Goal: Find specific page/section: Find specific page/section

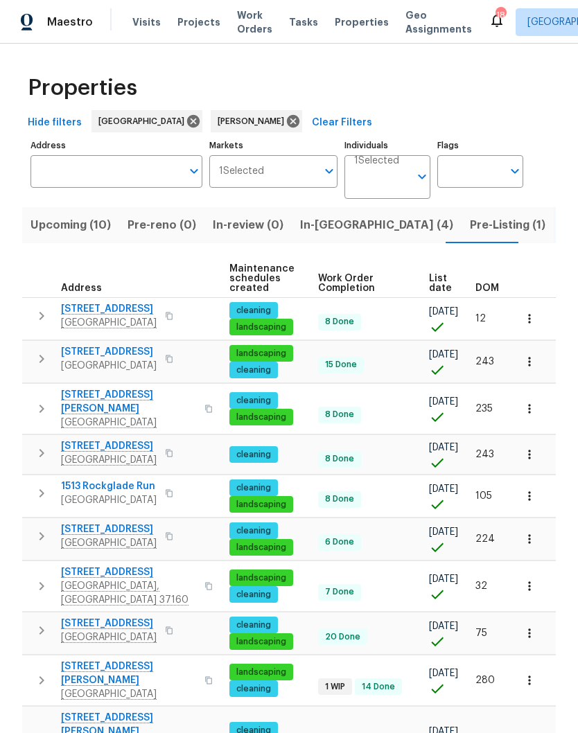
scroll to position [0, 192]
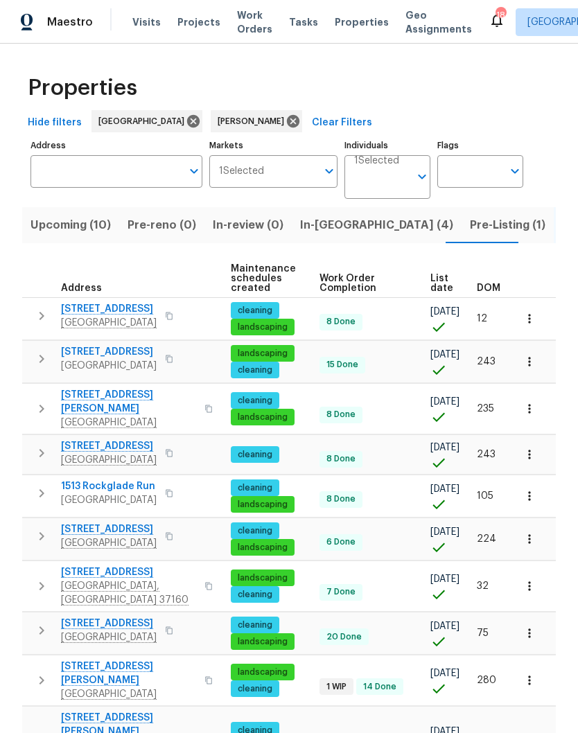
click at [493, 285] on span "DOM" at bounding box center [488, 288] width 24 height 10
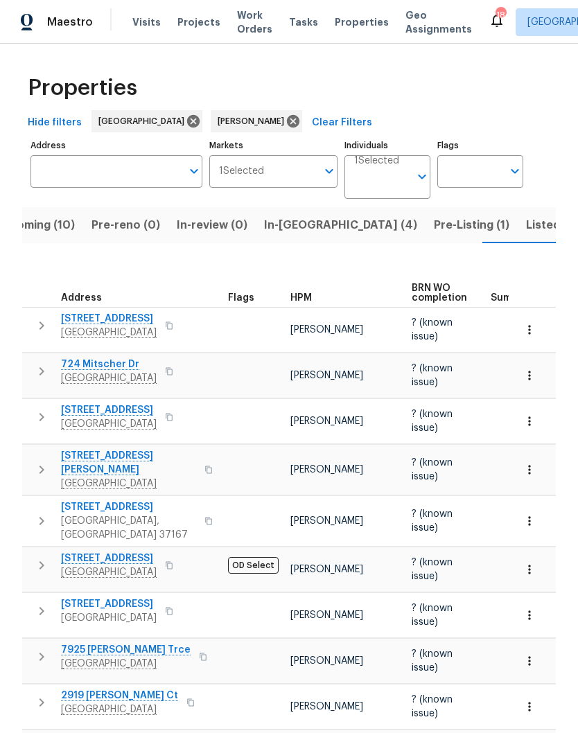
click at [396, 178] on input "Individuals" at bounding box center [381, 182] width 55 height 33
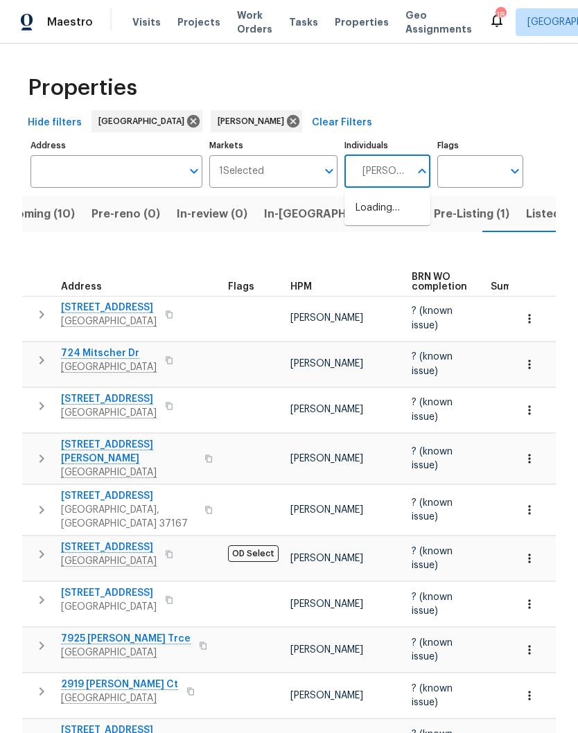
type input "[PERSON_NAME]"
click at [373, 215] on input "checkbox" at bounding box center [369, 215] width 29 height 29
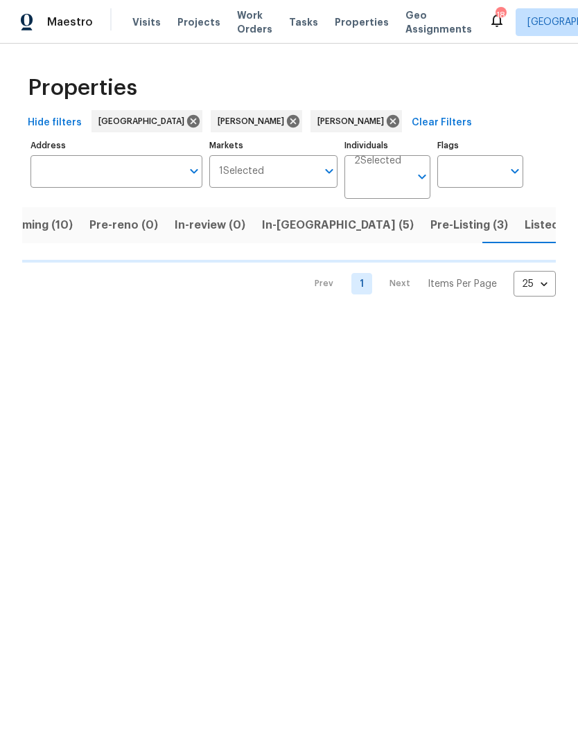
scroll to position [0, 38]
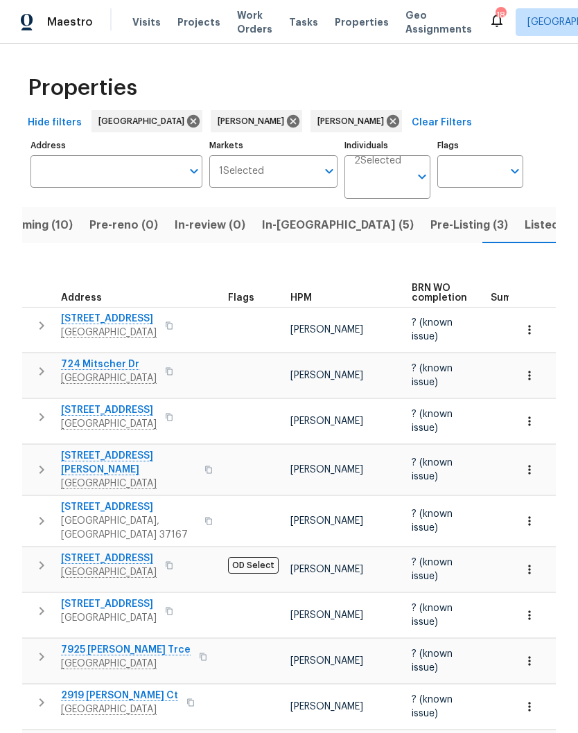
click at [524, 229] on span "Listed (35)" at bounding box center [553, 224] width 59 height 19
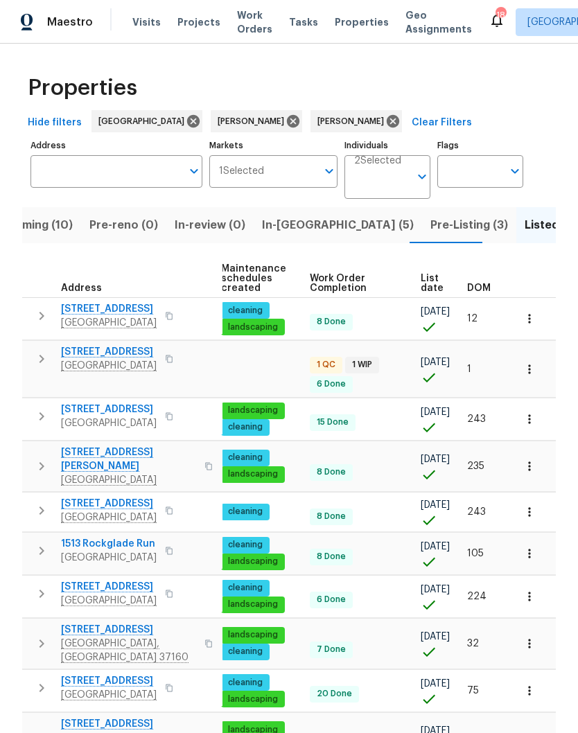
scroll to position [0, 202]
click at [490, 284] on span "DOM" at bounding box center [479, 288] width 24 height 10
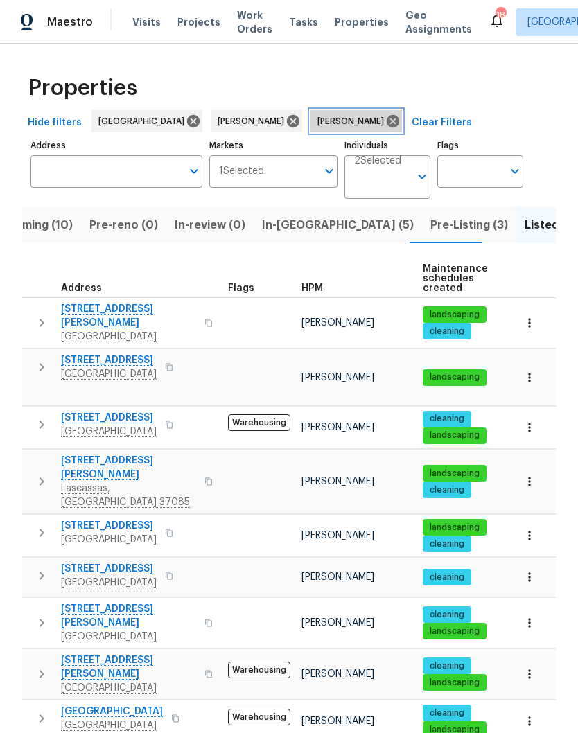
click at [386, 121] on icon at bounding box center [392, 121] width 12 height 12
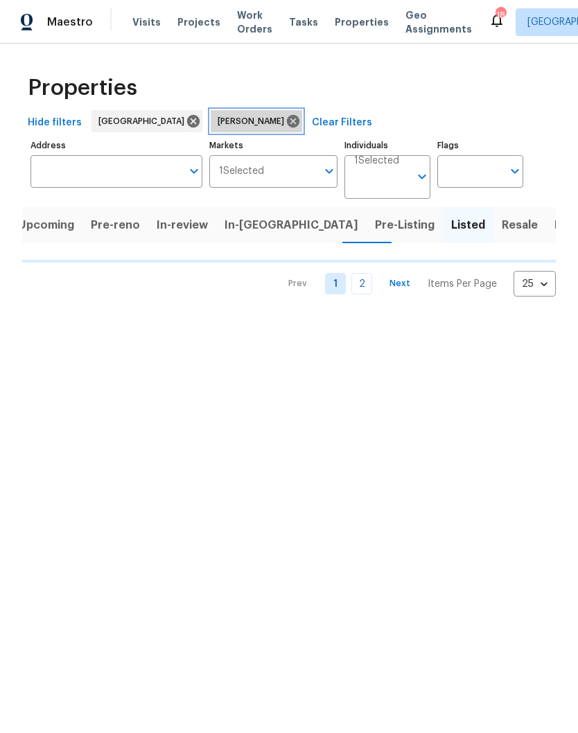
click at [285, 123] on icon at bounding box center [292, 121] width 15 height 15
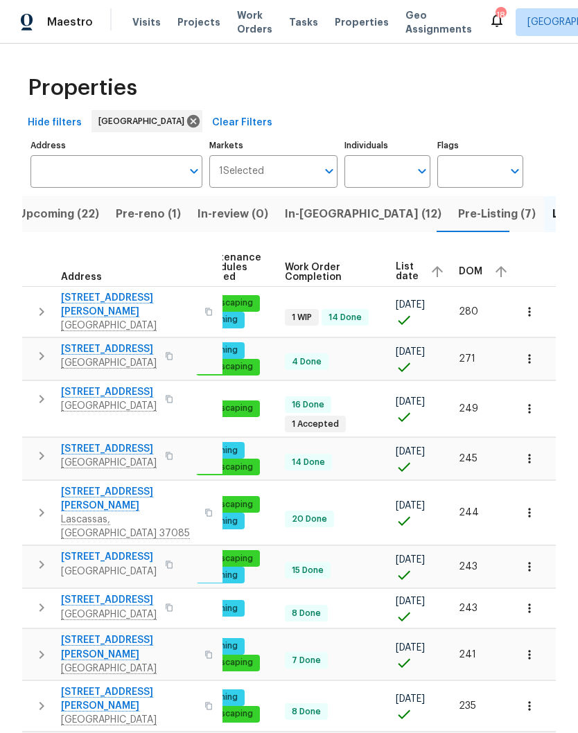
scroll to position [0, 226]
click at [463, 271] on span "DOM" at bounding box center [471, 272] width 24 height 10
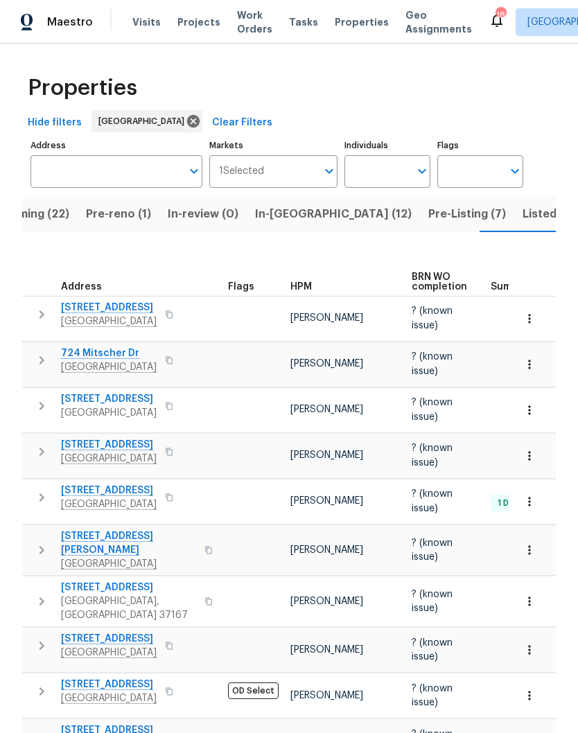
click at [522, 217] on span "Listed (70)" at bounding box center [552, 213] width 60 height 19
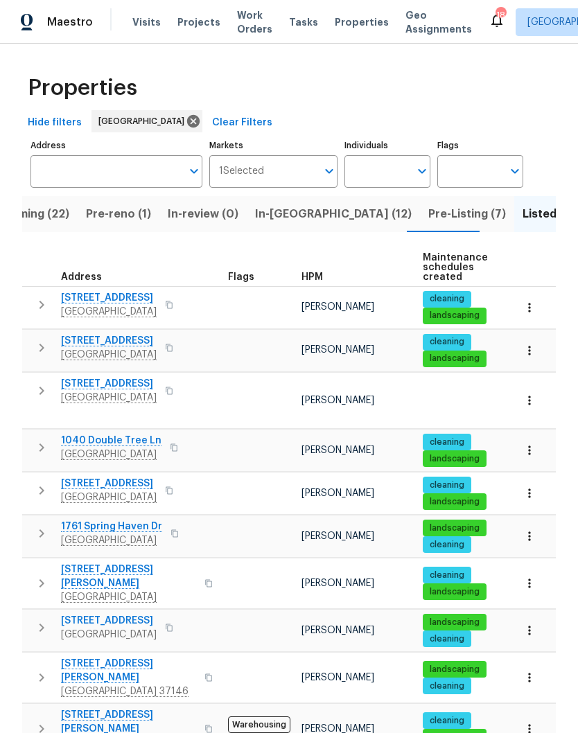
click at [428, 217] on span "Pre-Listing (7)" at bounding box center [467, 213] width 78 height 19
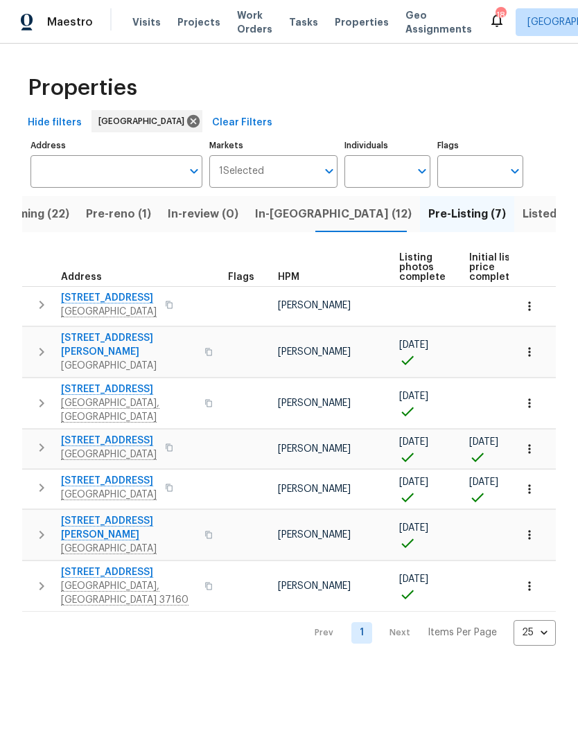
click at [533, 482] on icon "button" at bounding box center [529, 489] width 14 height 14
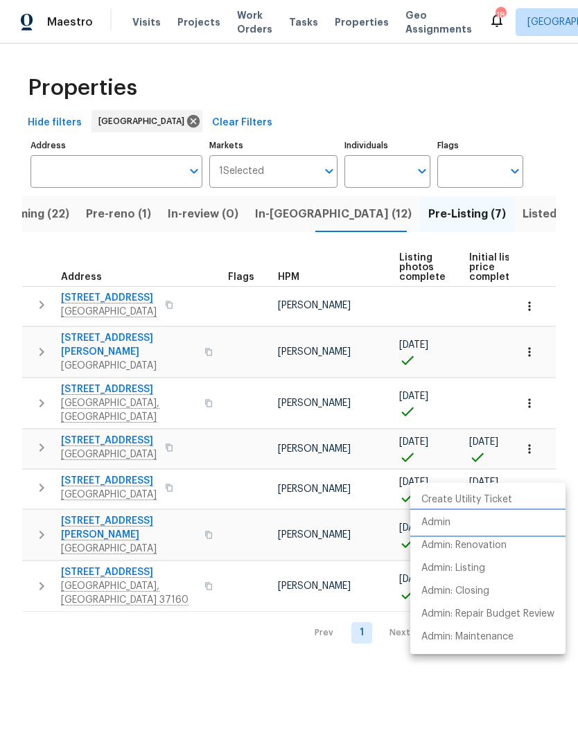
click at [445, 524] on p "Admin" at bounding box center [435, 522] width 29 height 15
